Goal: Task Accomplishment & Management: Complete application form

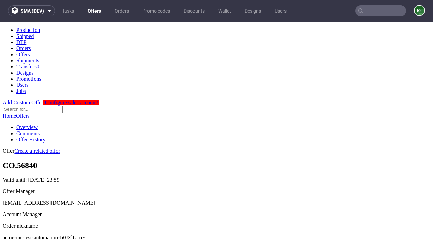
scroll to position [67, 0]
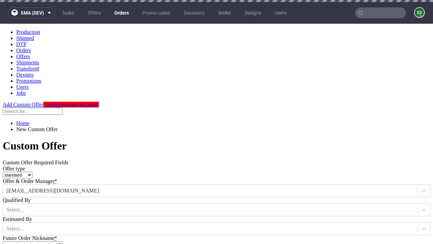
type input "acme-inc-test-automation-Ii0JZlU1uE"
type input "2025-09-22"
type input "e2e-user-1DCdzUMjuz@test.com"
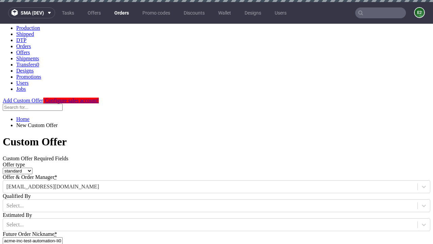
scroll to position [2, 0]
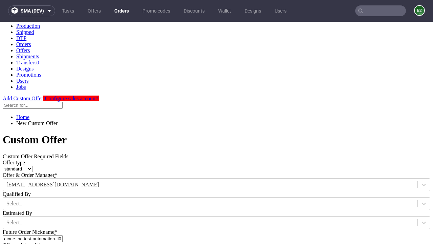
select select "gb"
type input "e2e-user-1DCdzUMjuz@test.com"
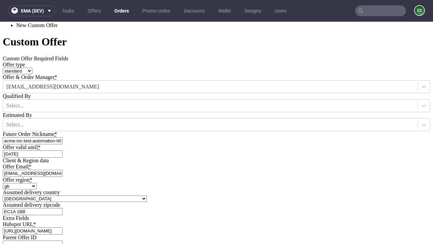
type input "[URL][DOMAIN_NAME]"
type input "Please wait..."
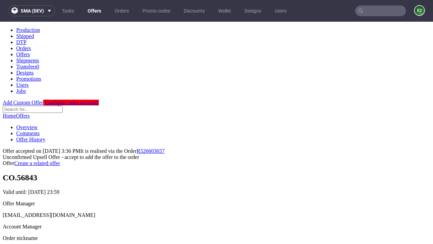
scroll to position [104, 0]
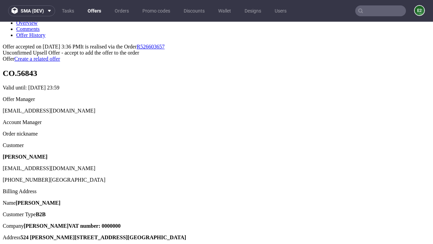
type input "In progress..."
